Goal: Task Accomplishment & Management: Use online tool/utility

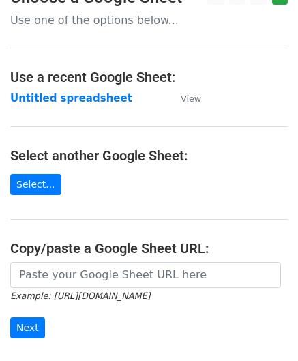
scroll to position [68, 0]
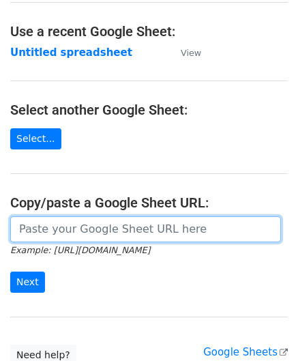
click at [64, 227] on input "url" at bounding box center [145, 229] width 271 height 26
paste input "https://docs.google.com/spreadsheets/d/1qjCFVa-05buhFcYJuT2WZlyUR3I3swT0oH3fUCh…"
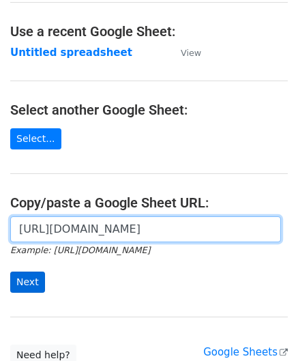
type input "https://docs.google.com/spreadsheets/d/1qjCFVa-05buhFcYJuT2WZlyUR3I3swT0oH3fUCh…"
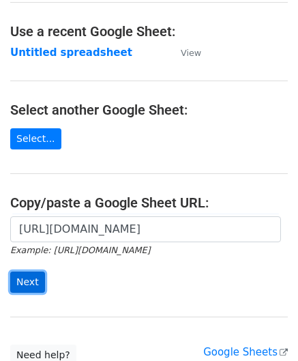
click at [27, 279] on input "Next" at bounding box center [27, 282] width 35 height 21
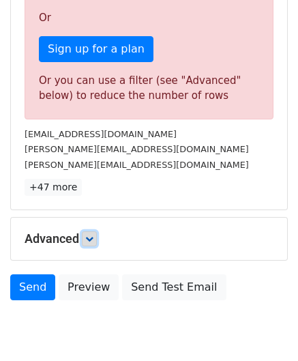
click at [93, 237] on icon at bounding box center [89, 239] width 8 height 8
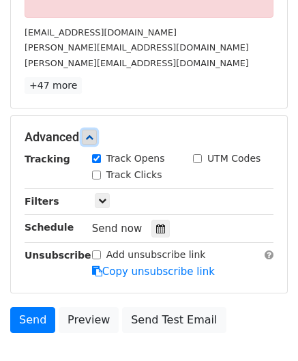
scroll to position [546, 0]
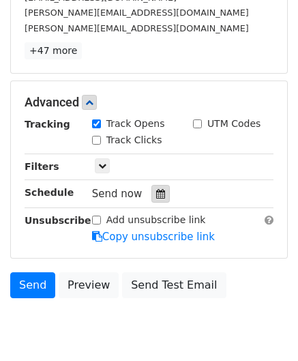
click at [156, 190] on icon at bounding box center [160, 194] width 9 height 10
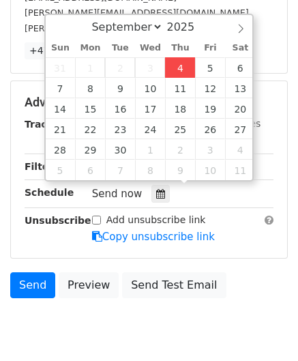
type input "[DATE] 12:00"
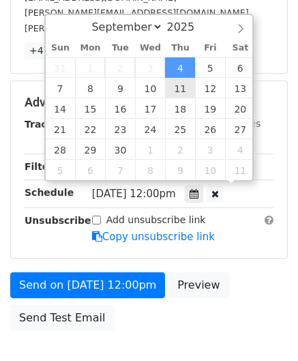
scroll to position [0, 0]
paste input "8"
type input "8"
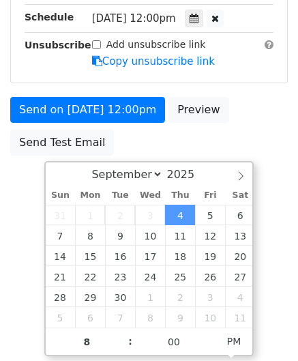
type input "[DATE] 20:00"
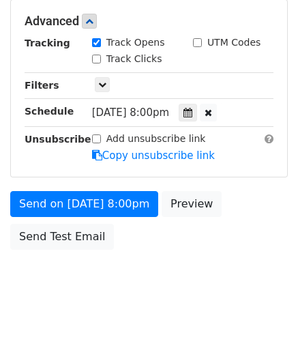
scroll to position [626, 0]
